Goal: Task Accomplishment & Management: Complete application form

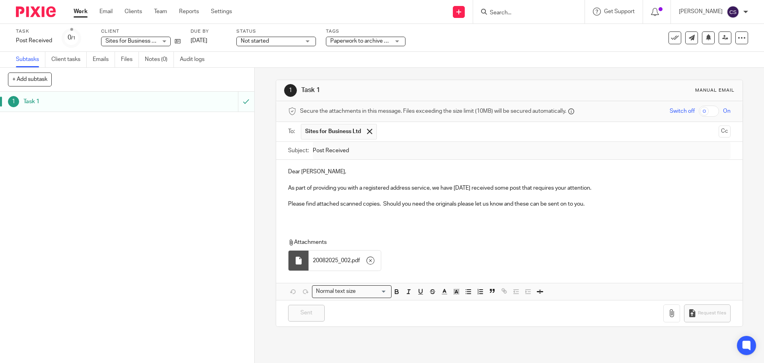
click at [513, 14] on input "Search" at bounding box center [525, 13] width 72 height 7
type input "stockton"
click at [529, 31] on link at bounding box center [537, 31] width 99 height 12
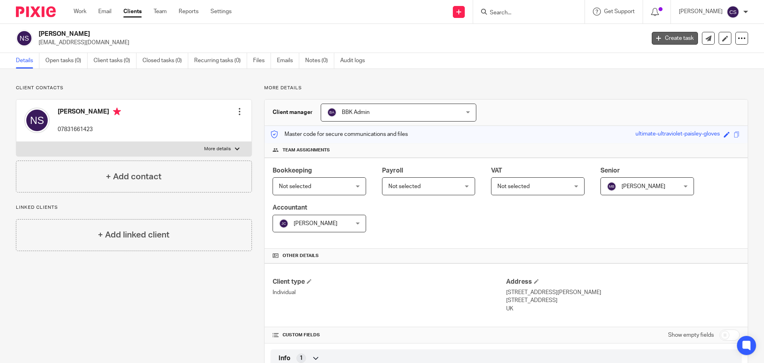
click at [658, 39] on link "Create task" at bounding box center [675, 38] width 46 height 13
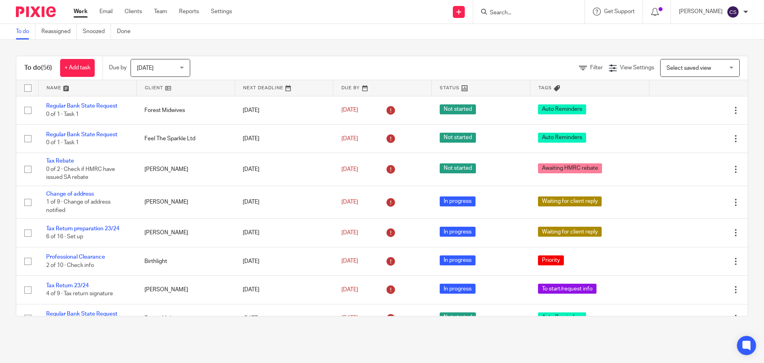
click at [525, 11] on input "Search" at bounding box center [525, 13] width 72 height 7
type input "stockyton"
click at [532, 29] on link at bounding box center [537, 31] width 99 height 12
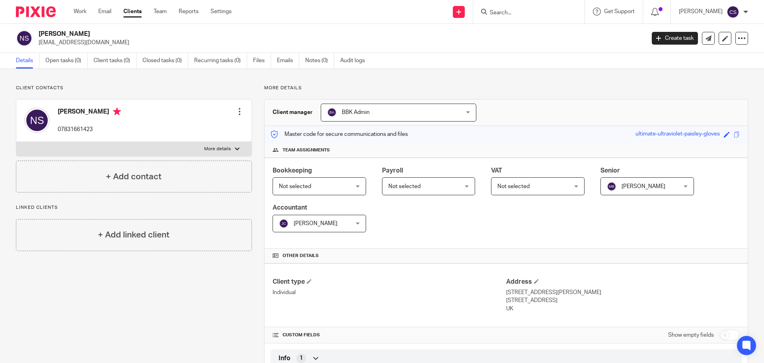
click at [726, 335] on input "checkbox" at bounding box center [730, 334] width 20 height 11
checkbox input "true"
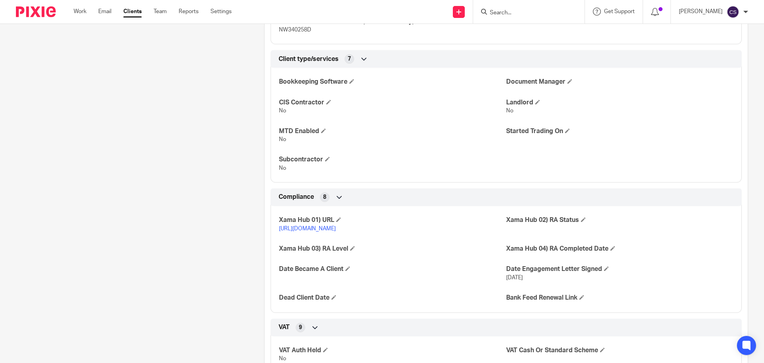
scroll to position [597, 0]
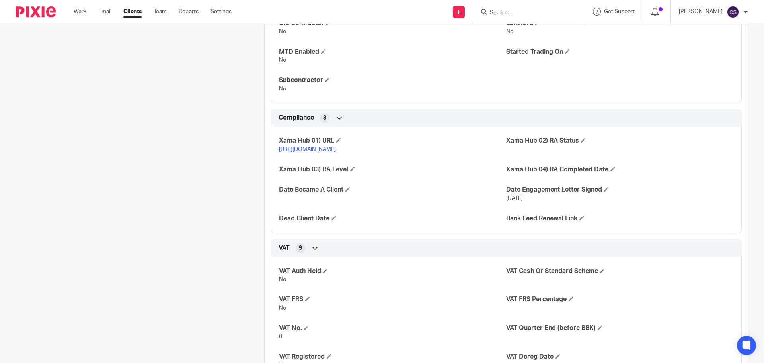
click at [336, 150] on link "https://platform.xamatech.com/portal/crm/clients/e5aaae70-50e0-11f0-8c8c-43eabe…" at bounding box center [307, 149] width 57 height 6
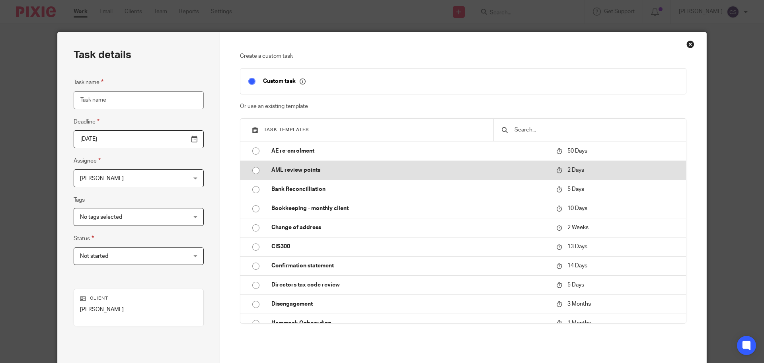
click at [287, 169] on p "AML review points" at bounding box center [409, 170] width 277 height 8
type input "[DATE]"
type input "AML review points"
checkbox input "false"
radio input "true"
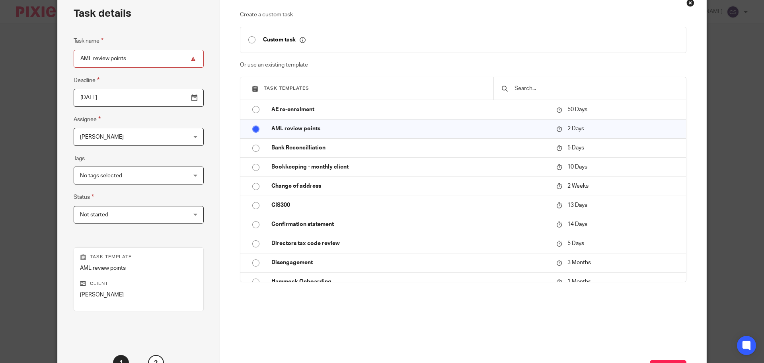
scroll to position [80, 0]
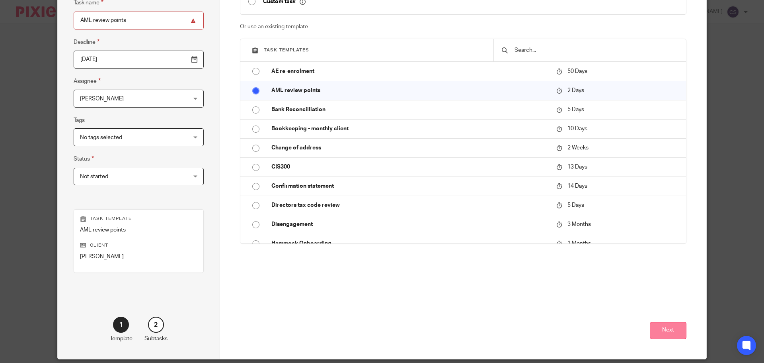
click at [661, 332] on button "Next" at bounding box center [668, 330] width 37 height 17
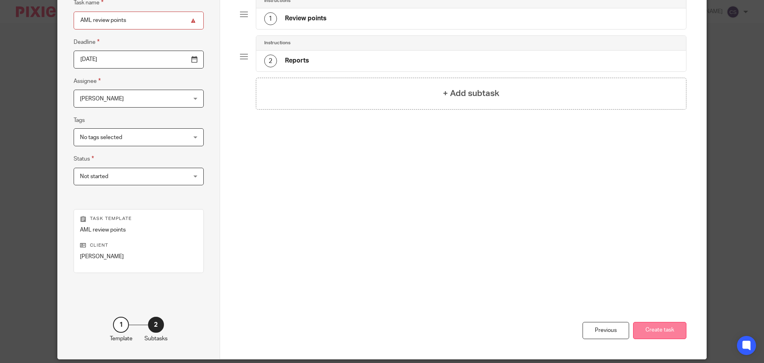
click at [664, 333] on button "Create task" at bounding box center [659, 330] width 53 height 17
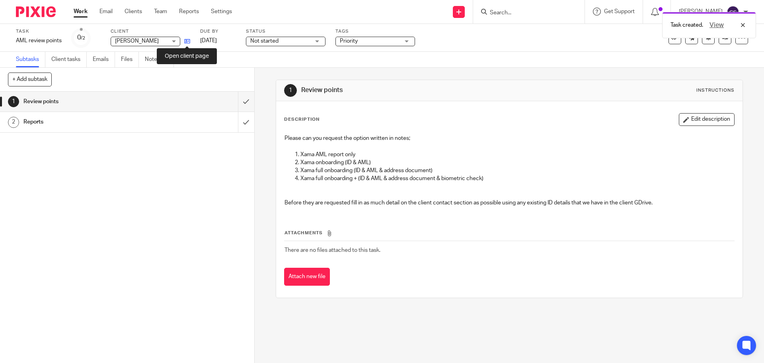
click at [188, 41] on icon at bounding box center [187, 41] width 6 height 6
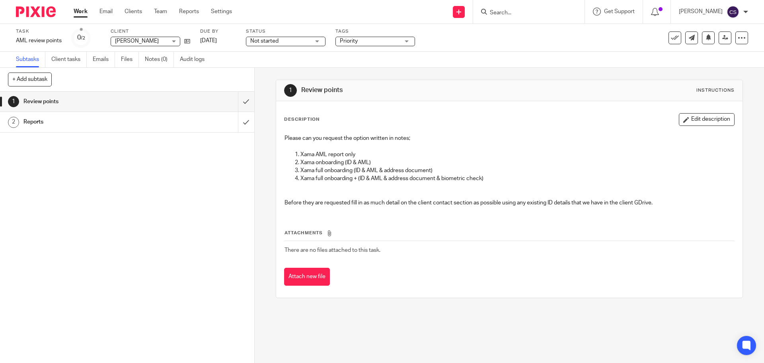
drag, startPoint x: 512, startPoint y: 12, endPoint x: 512, endPoint y: 8, distance: 4.8
click at [512, 11] on input "Search" at bounding box center [525, 13] width 72 height 7
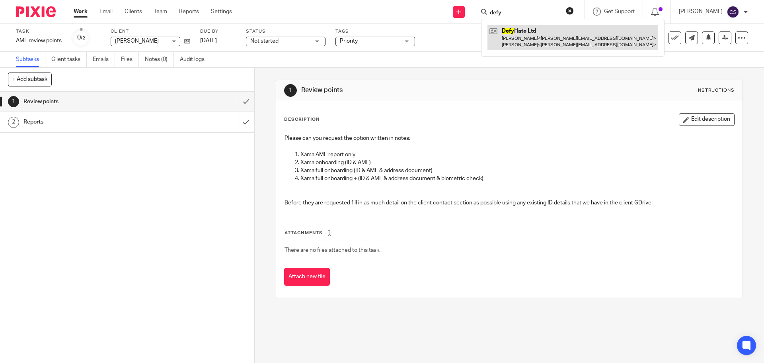
type input "defy"
click at [528, 31] on link at bounding box center [573, 37] width 171 height 25
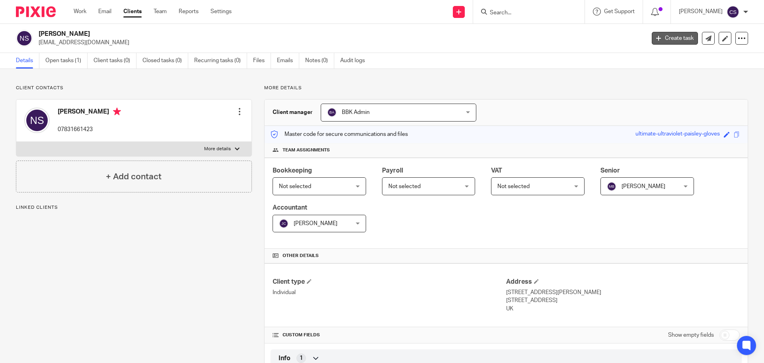
click at [673, 39] on link "Create task" at bounding box center [675, 38] width 46 height 13
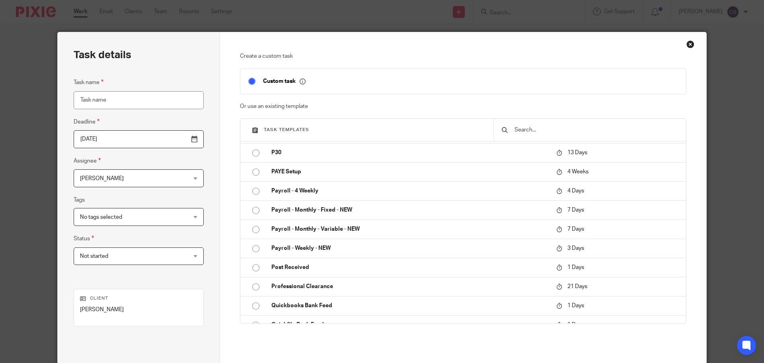
scroll to position [318, 0]
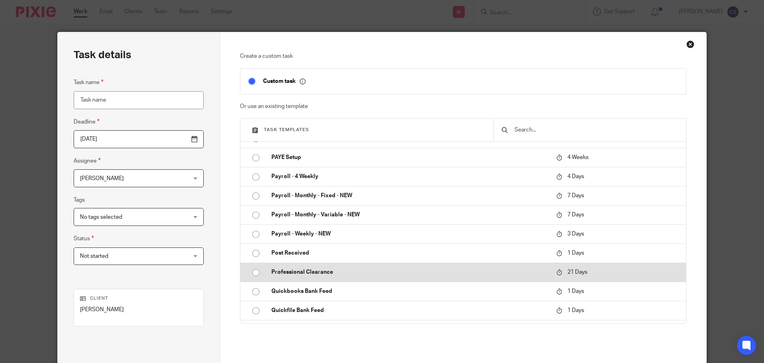
click at [326, 274] on p "Professional Clearance" at bounding box center [409, 272] width 277 height 8
type input "2025-09-10"
type input "Professional Clearance"
checkbox input "false"
radio input "true"
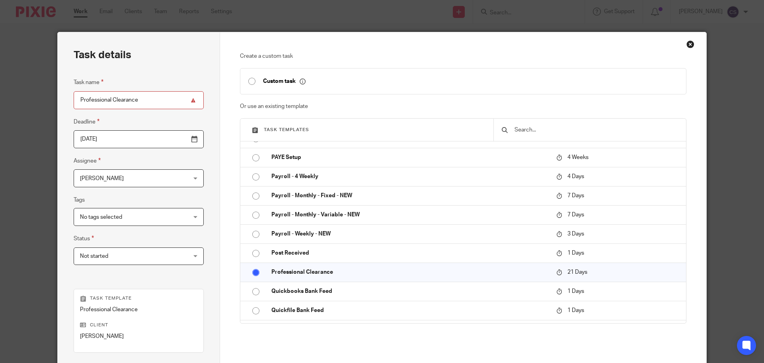
scroll to position [80, 0]
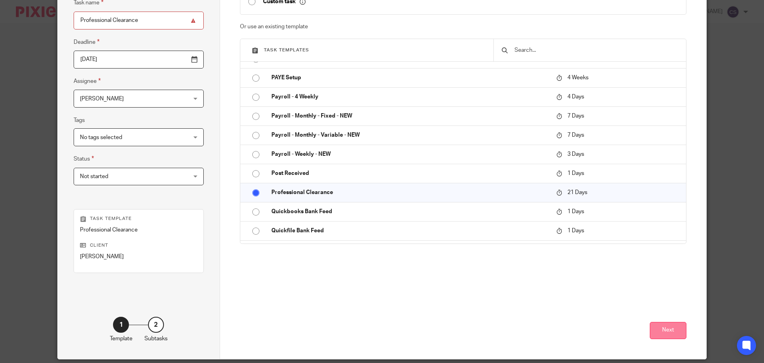
click at [660, 333] on button "Next" at bounding box center [668, 330] width 37 height 17
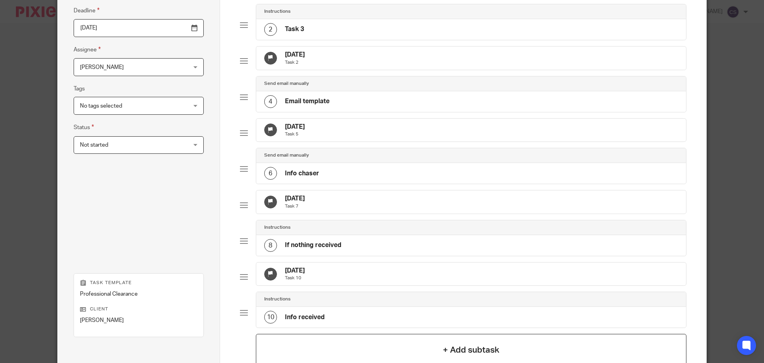
scroll to position [228, 0]
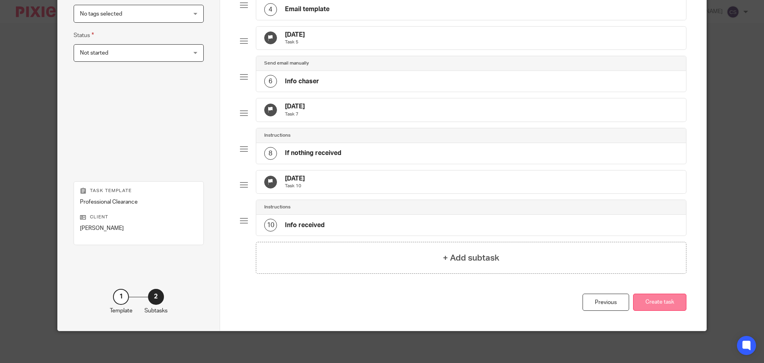
click at [651, 305] on button "Create task" at bounding box center [659, 301] width 53 height 17
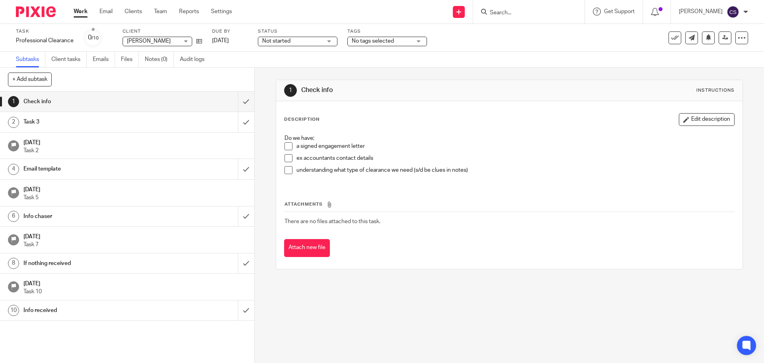
click at [285, 148] on span at bounding box center [289, 146] width 8 height 8
click at [286, 157] on span at bounding box center [289, 158] width 8 height 8
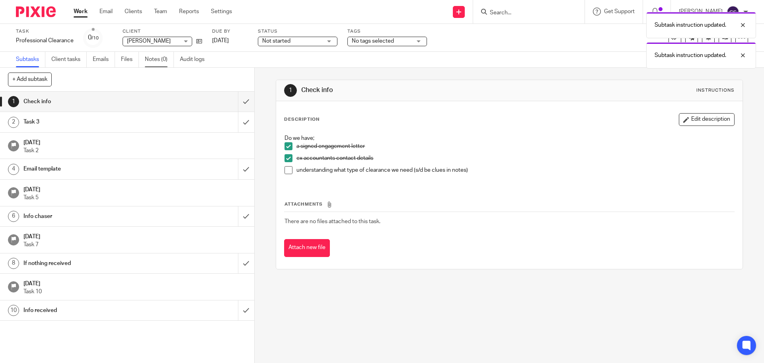
click at [153, 59] on link "Notes (0)" at bounding box center [159, 60] width 29 height 16
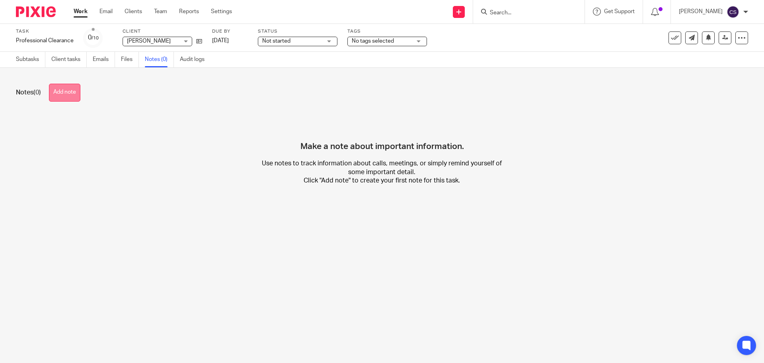
click at [65, 96] on button "Add note" at bounding box center [64, 93] width 31 height 18
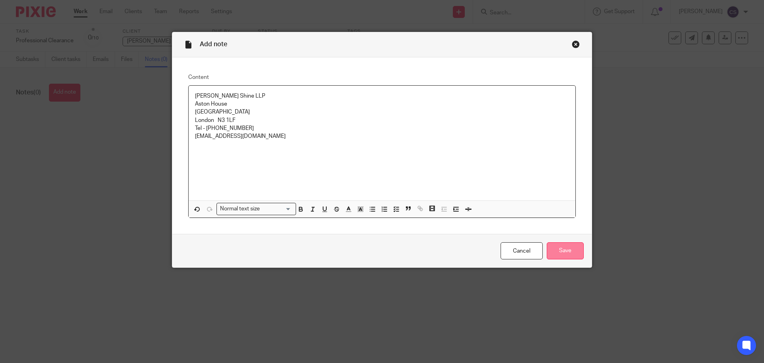
click at [566, 250] on input "Save" at bounding box center [565, 250] width 37 height 17
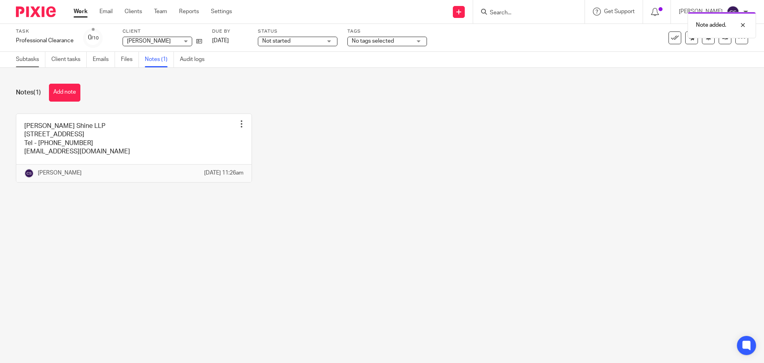
click at [25, 58] on link "Subtasks" at bounding box center [30, 60] width 29 height 16
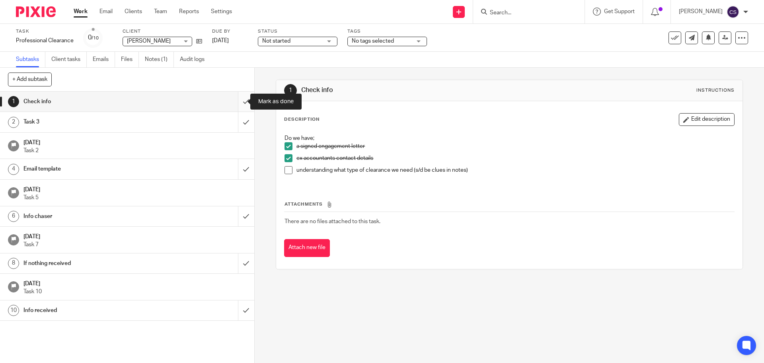
click at [237, 101] on input "submit" at bounding box center [127, 102] width 254 height 20
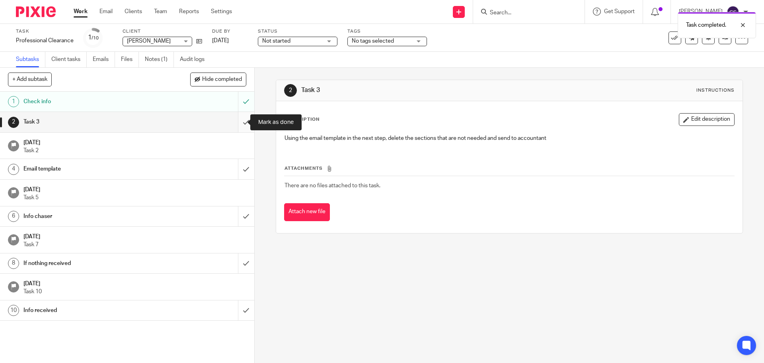
click at [237, 122] on input "submit" at bounding box center [127, 122] width 254 height 20
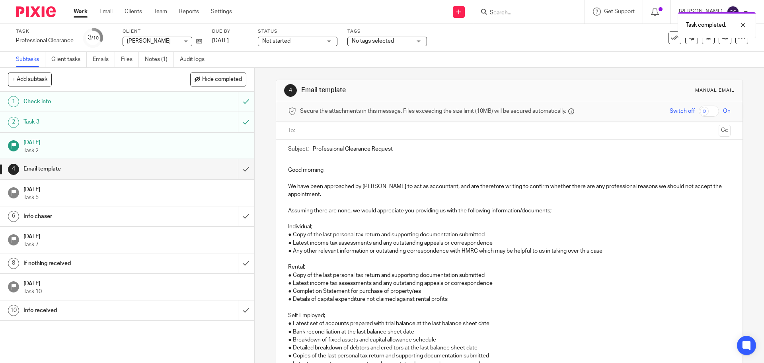
click at [306, 129] on input "text" at bounding box center [509, 130] width 412 height 9
type input "[EMAIL_ADDRESS][DOMAIN_NAME]"
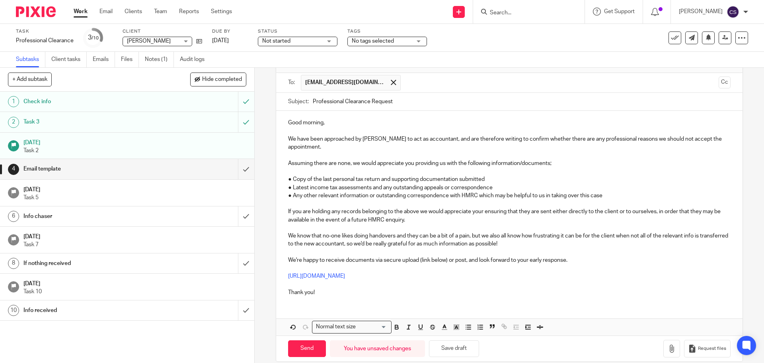
scroll to position [119, 0]
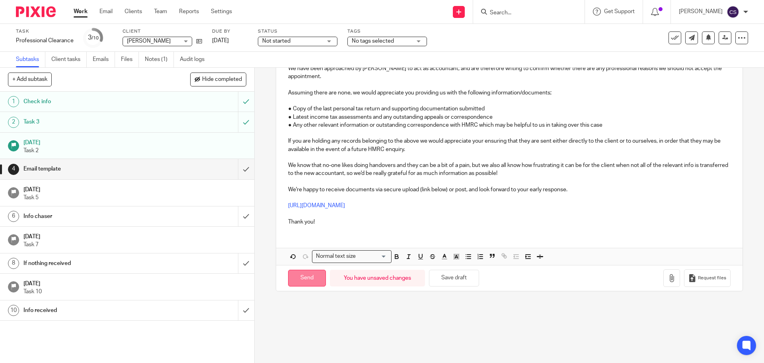
click at [307, 277] on input "Send" at bounding box center [307, 277] width 38 height 17
type input "Sent"
click at [505, 17] on form at bounding box center [531, 12] width 85 height 10
click at [505, 11] on input "Search" at bounding box center [525, 13] width 72 height 7
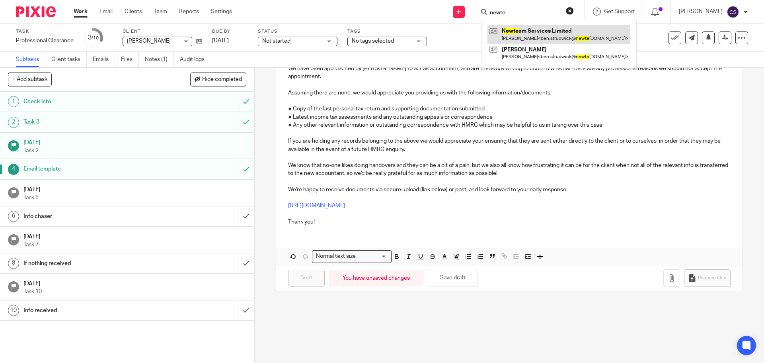
type input "newte"
click at [525, 31] on link at bounding box center [559, 34] width 143 height 18
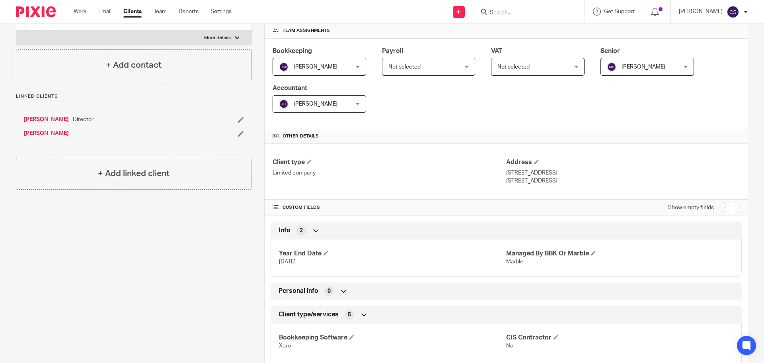
scroll to position [199, 0]
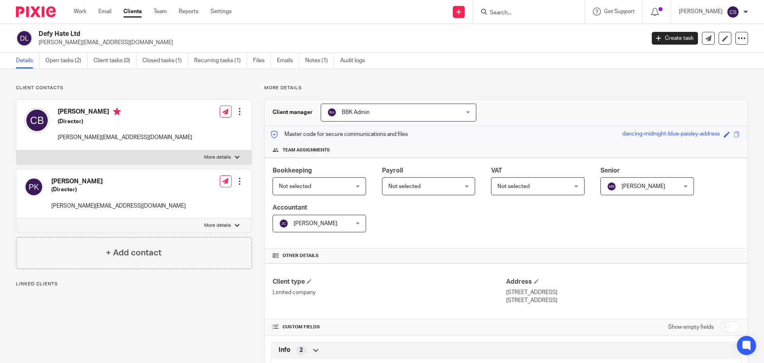
click at [727, 326] on input "checkbox" at bounding box center [730, 326] width 20 height 11
checkbox input "true"
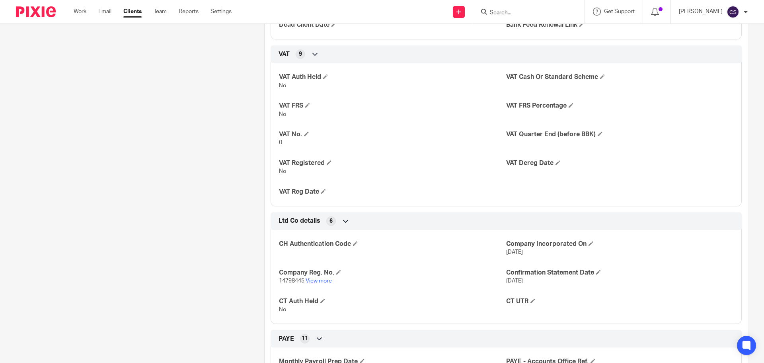
scroll to position [836, 0]
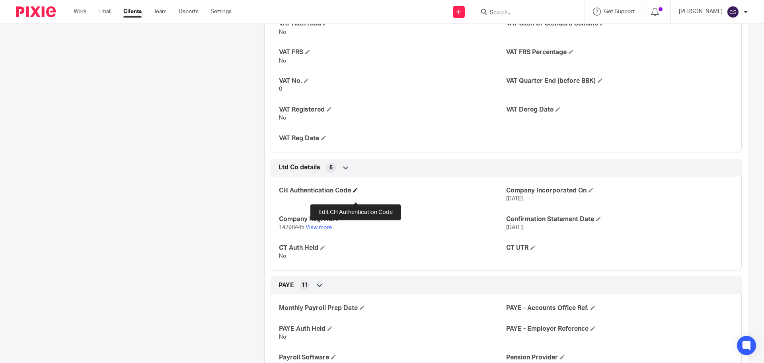
click at [355, 192] on span at bounding box center [355, 189] width 5 height 5
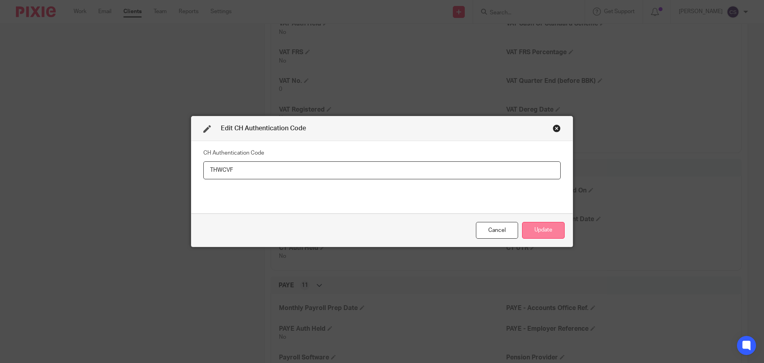
type input "THWCVF"
click at [537, 229] on button "Update" at bounding box center [543, 230] width 43 height 17
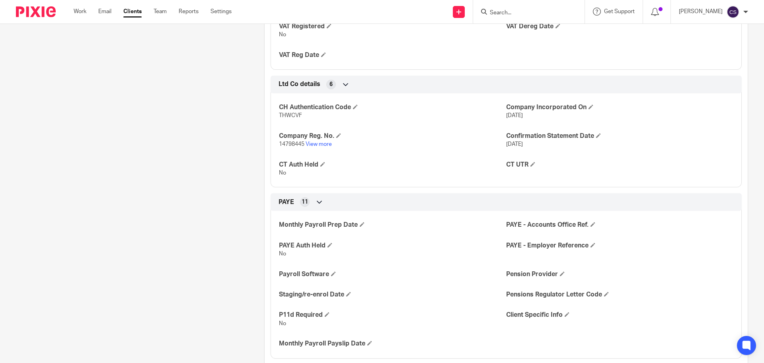
scroll to position [915, 0]
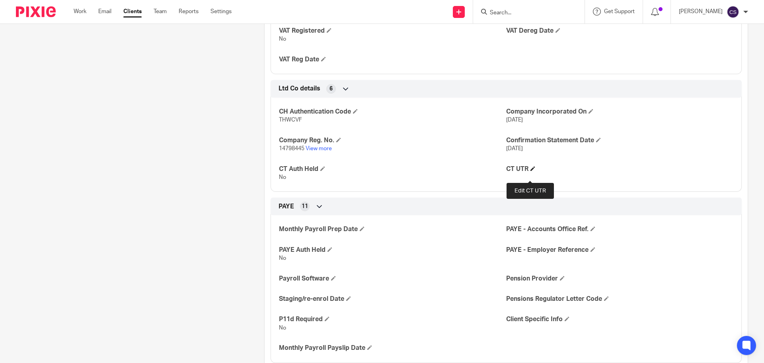
click at [531, 171] on span at bounding box center [533, 168] width 5 height 5
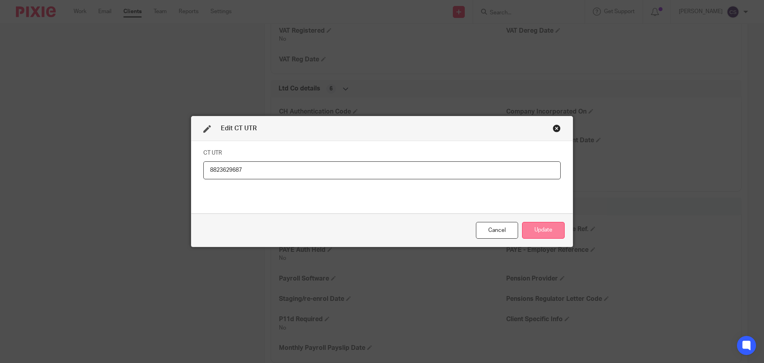
type input "8823629687"
click at [539, 228] on button "Update" at bounding box center [543, 230] width 43 height 17
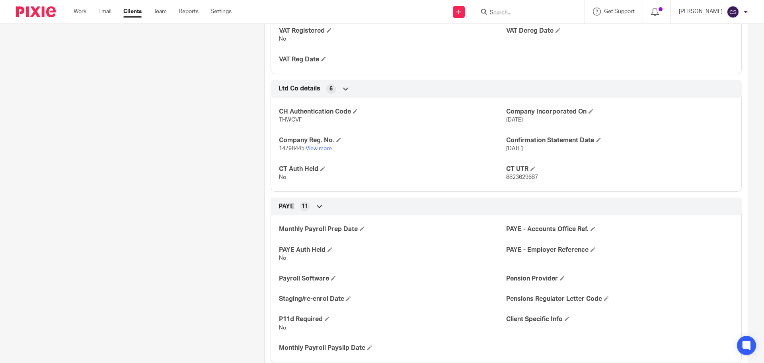
click at [509, 10] on input "Search" at bounding box center [525, 13] width 72 height 7
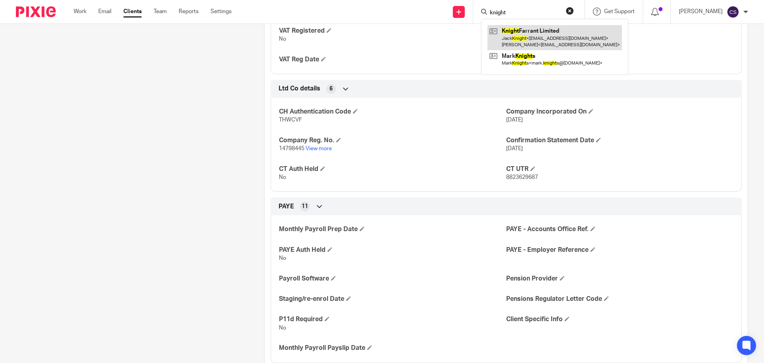
type input "knight"
click at [527, 31] on link at bounding box center [555, 37] width 135 height 25
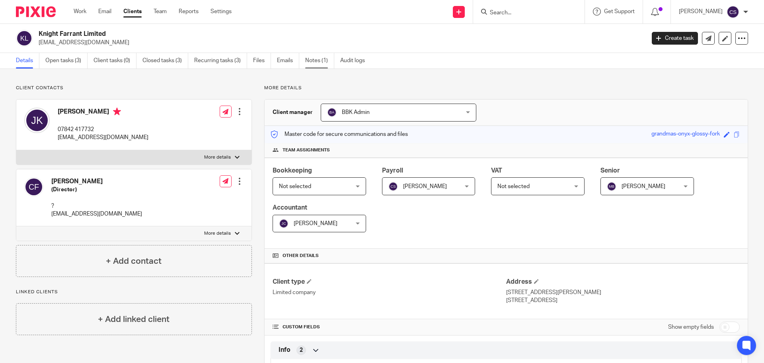
click at [312, 60] on link "Notes (1)" at bounding box center [319, 61] width 29 height 16
